Goal: Find specific page/section: Find specific page/section

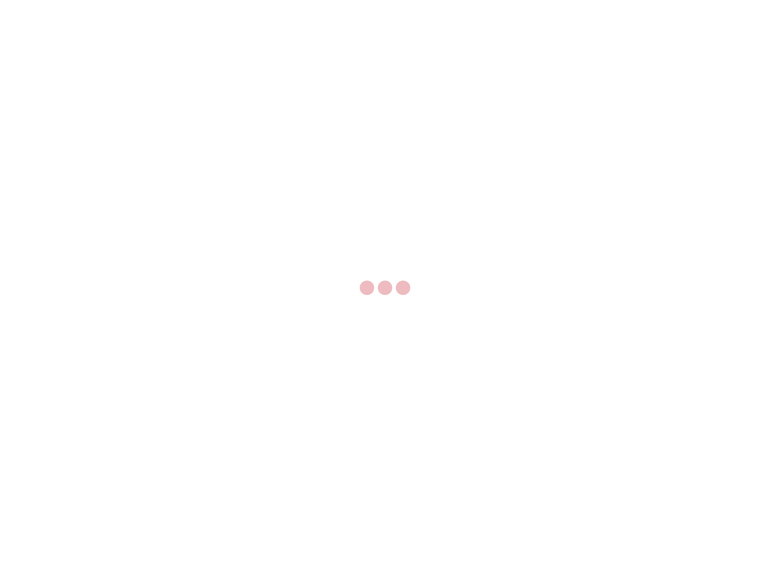
select select "US"
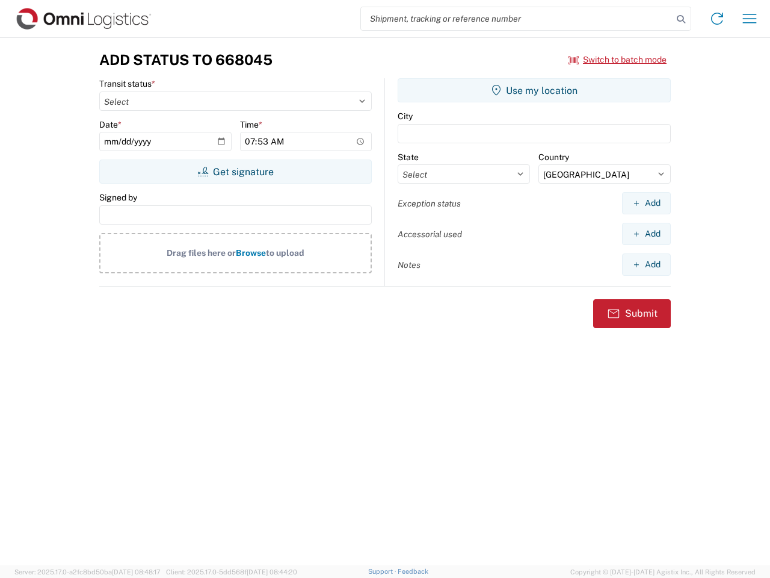
click at [517, 19] on input "search" at bounding box center [517, 18] width 312 height 23
click at [681, 19] on icon at bounding box center [681, 19] width 17 height 17
click at [717, 19] on icon at bounding box center [717, 18] width 19 height 19
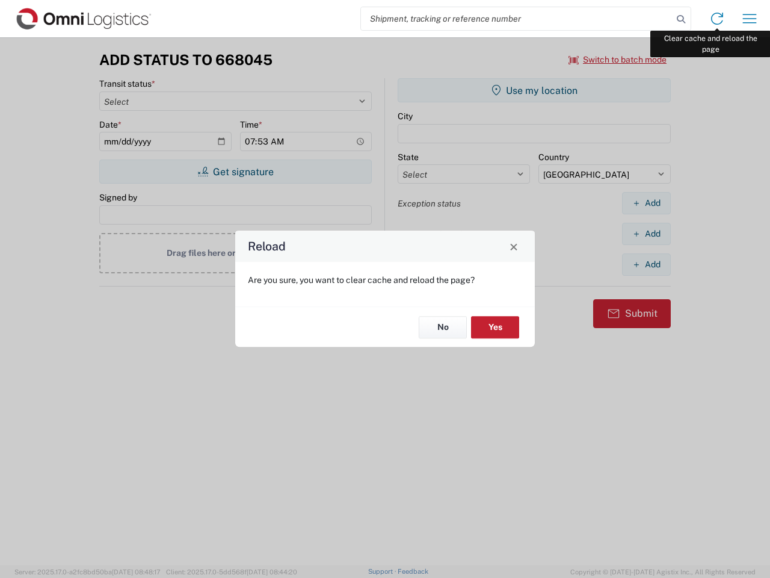
click at [750, 19] on div "Reload Are you sure, you want to clear cache and reload the page? No Yes" at bounding box center [385, 289] width 770 height 578
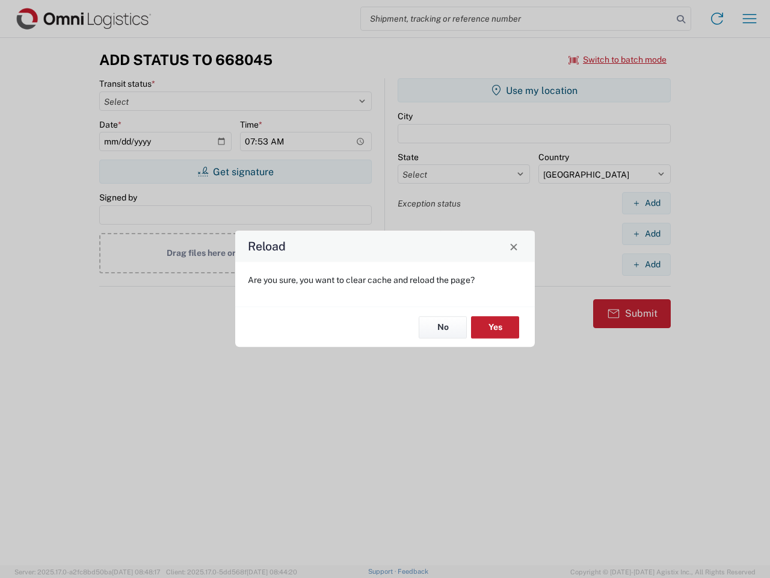
click at [618, 60] on div "Reload Are you sure, you want to clear cache and reload the page? No Yes" at bounding box center [385, 289] width 770 height 578
click at [235, 171] on div "Reload Are you sure, you want to clear cache and reload the page? No Yes" at bounding box center [385, 289] width 770 height 578
click at [534, 90] on div "Reload Are you sure, you want to clear cache and reload the page? No Yes" at bounding box center [385, 289] width 770 height 578
click at [646, 203] on div "Reload Are you sure, you want to clear cache and reload the page? No Yes" at bounding box center [385, 289] width 770 height 578
click at [646, 233] on div "Reload Are you sure, you want to clear cache and reload the page? No Yes" at bounding box center [385, 289] width 770 height 578
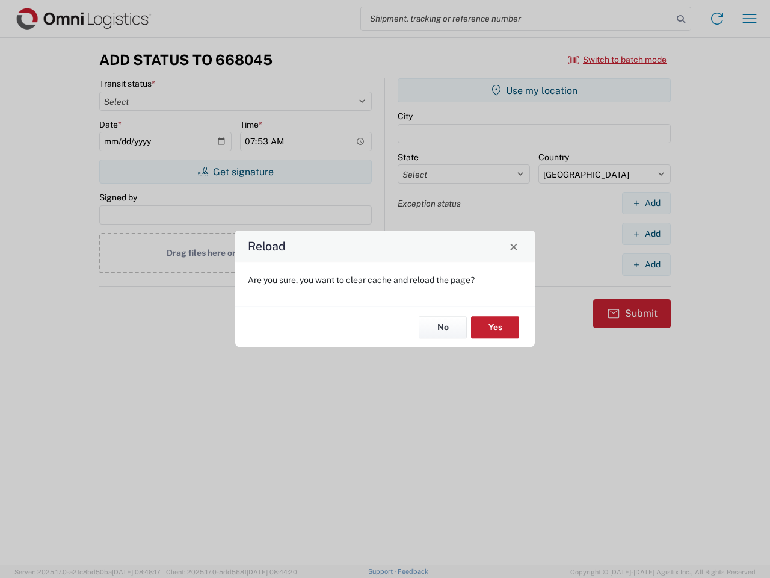
click at [646, 264] on div "Reload Are you sure, you want to clear cache and reload the page? No Yes" at bounding box center [385, 289] width 770 height 578
